Goal: Find specific page/section: Find specific page/section

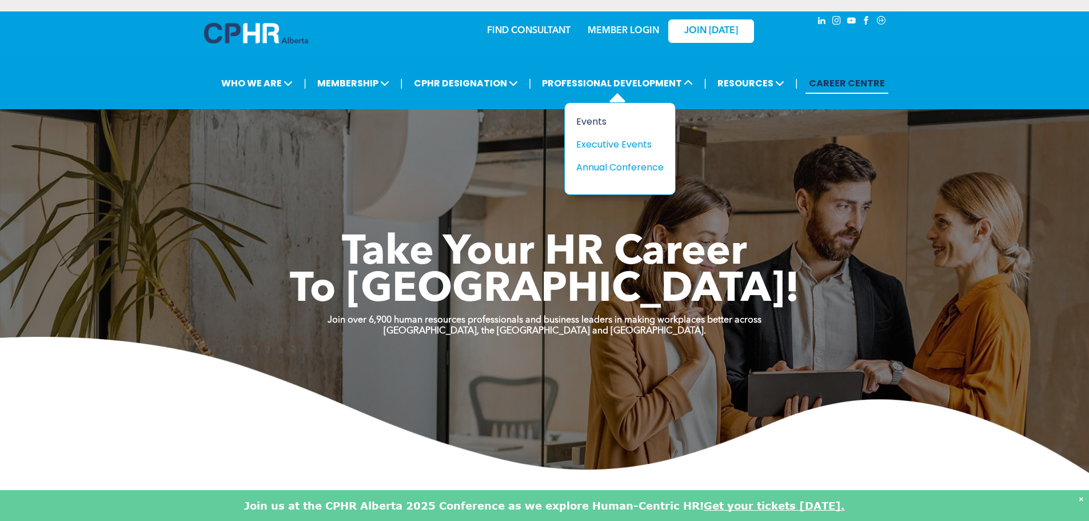
click at [578, 115] on div "Events" at bounding box center [615, 121] width 79 height 14
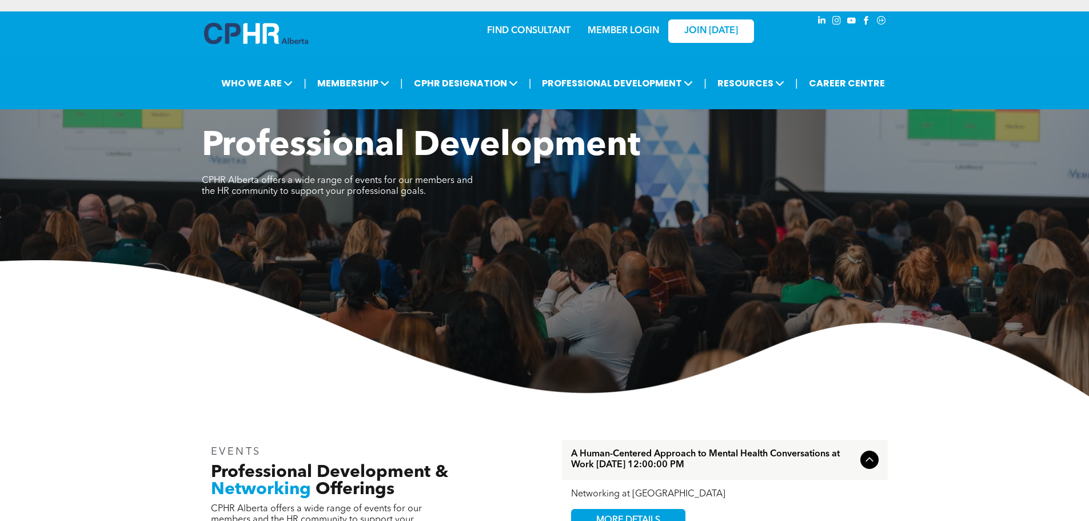
drag, startPoint x: 107, startPoint y: 350, endPoint x: 96, endPoint y: 346, distance: 11.4
click at [106, 350] on img at bounding box center [544, 328] width 1089 height 136
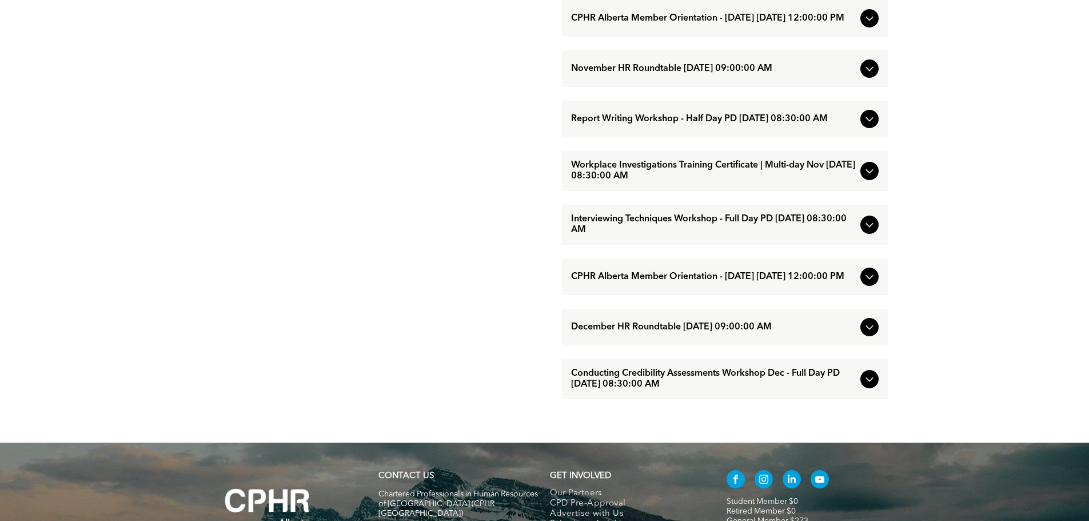
scroll to position [1196, 0]
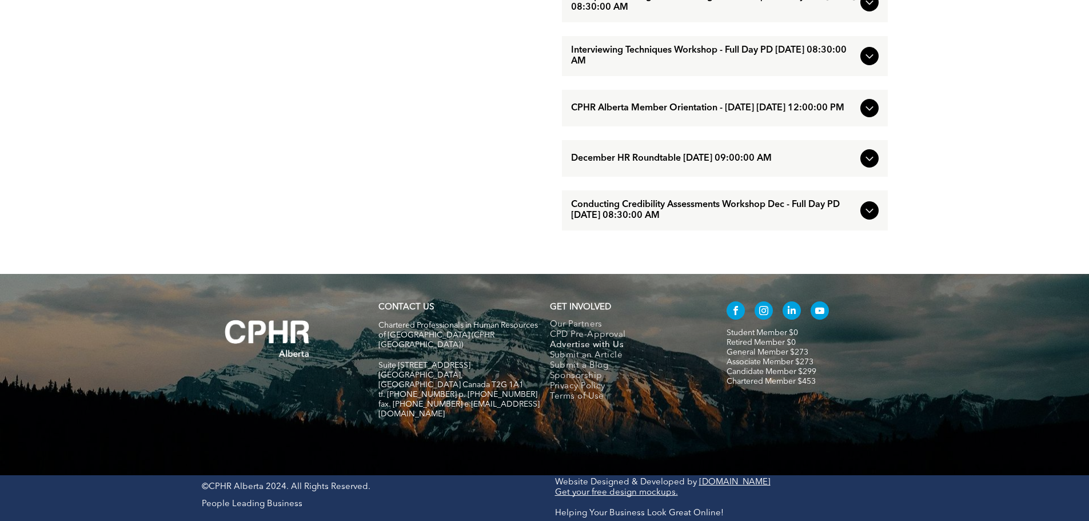
click at [599, 350] on span "Advertise with Us" at bounding box center [587, 345] width 74 height 10
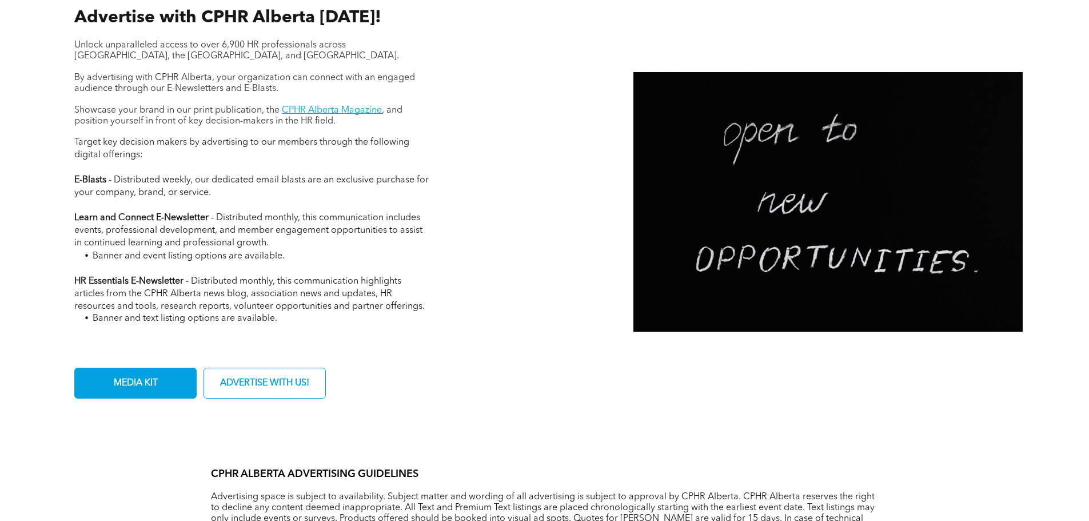
scroll to position [457, 0]
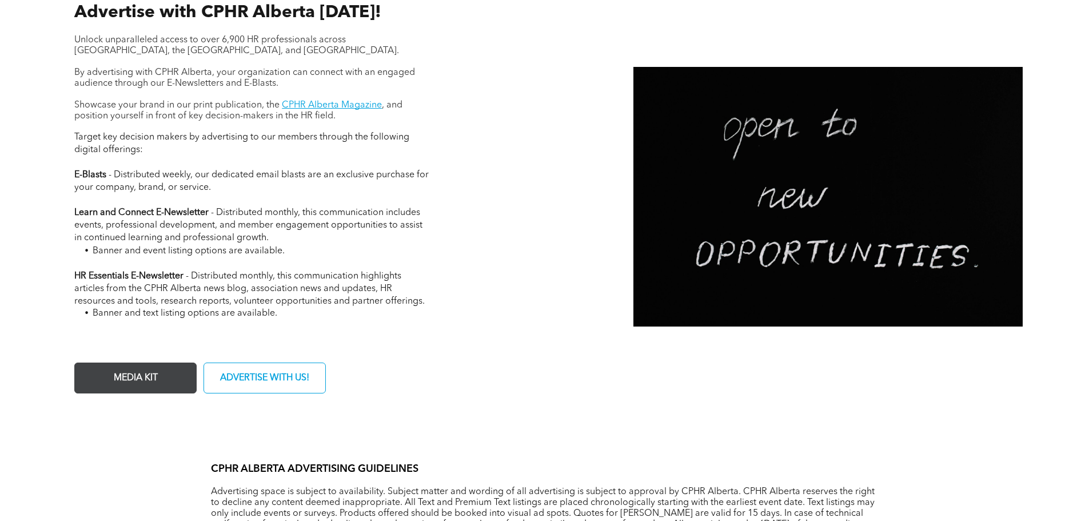
click at [103, 374] on link "MEDIA KIT" at bounding box center [135, 377] width 122 height 31
